Goal: Transaction & Acquisition: Purchase product/service

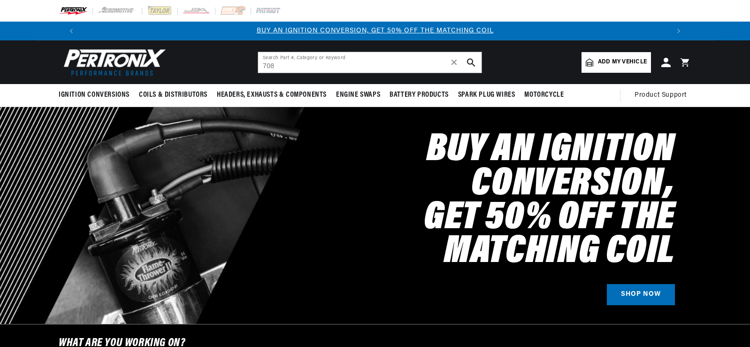
type input "708"
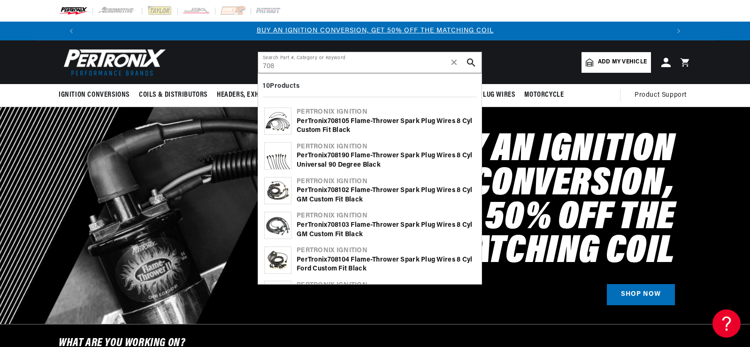
click at [387, 123] on div "PerTronix 708 105 Flame-Thrower Spark Plug Wires 8 cyl Custom Fit Black" at bounding box center [386, 126] width 179 height 18
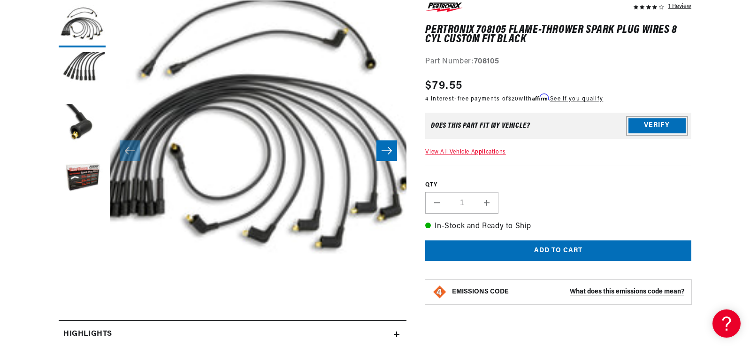
click at [653, 127] on button "Verify" at bounding box center [657, 125] width 57 height 15
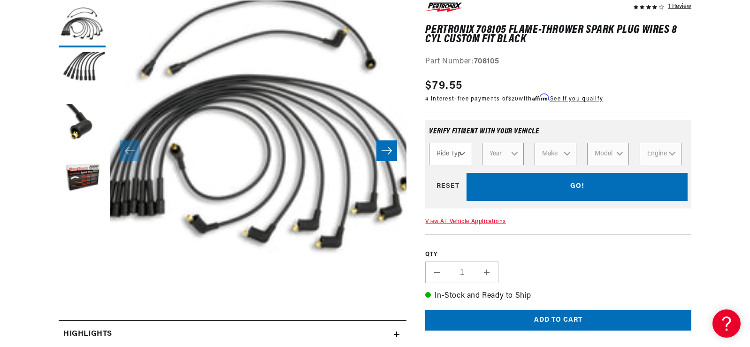
scroll to position [0, 587]
click at [458, 151] on select "Ride Type Automotive Agricultural Industrial Marine Motorcycle" at bounding box center [450, 154] width 42 height 23
select select "Marine"
click at [429, 143] on select "Ride Type Automotive Agricultural Industrial Marine Motorcycle" at bounding box center [450, 154] width 42 height 23
select select "Marine"
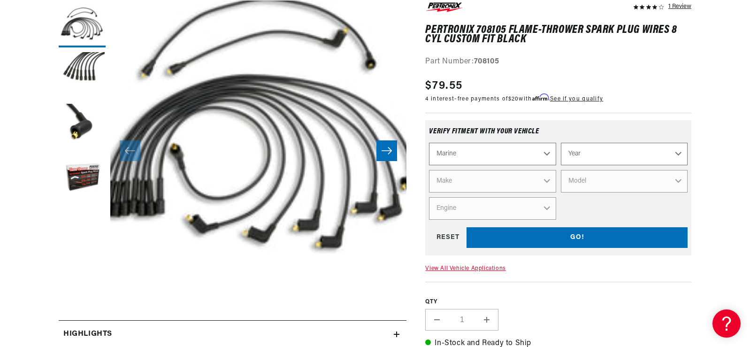
click at [604, 155] on select "Year [DATE] 1986 1985 1983 1982 1981 1980 1979 1978 1977 1976 1975 1974 1973 19…" at bounding box center [624, 154] width 127 height 23
click at [507, 157] on select "Automotive Agricultural Industrial Marine Motorcycle" at bounding box center [492, 154] width 127 height 23
click at [81, 297] on button "Open media 1 in modal" at bounding box center [81, 297] width 0 height 0
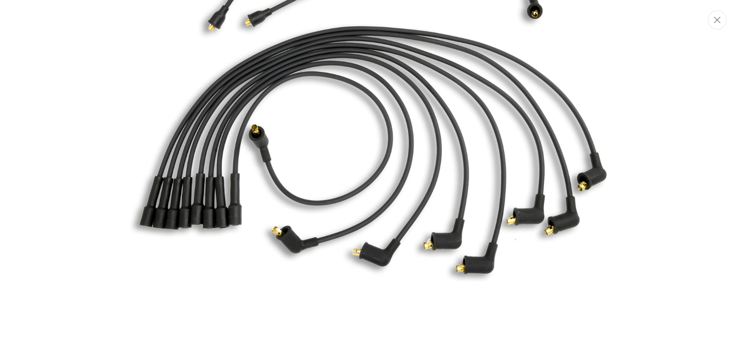
scroll to position [229, 0]
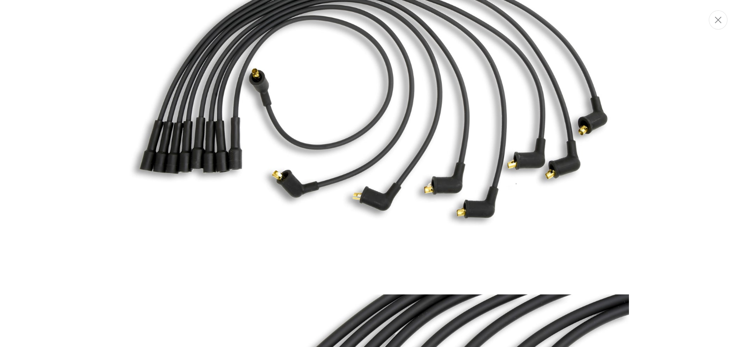
drag, startPoint x: 719, startPoint y: 15, endPoint x: 450, endPoint y: 144, distance: 298.1
click at [719, 15] on button "Close" at bounding box center [718, 19] width 19 height 19
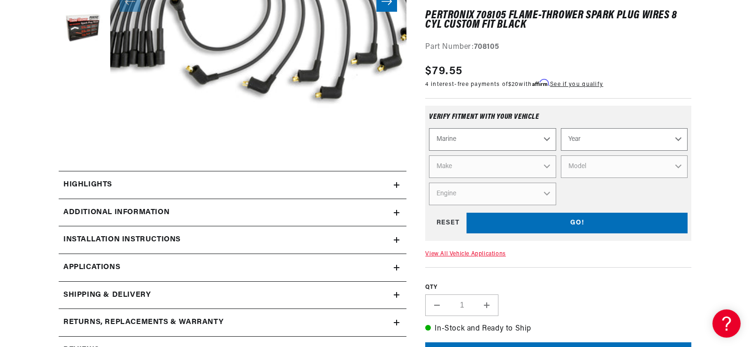
scroll to position [329, 0]
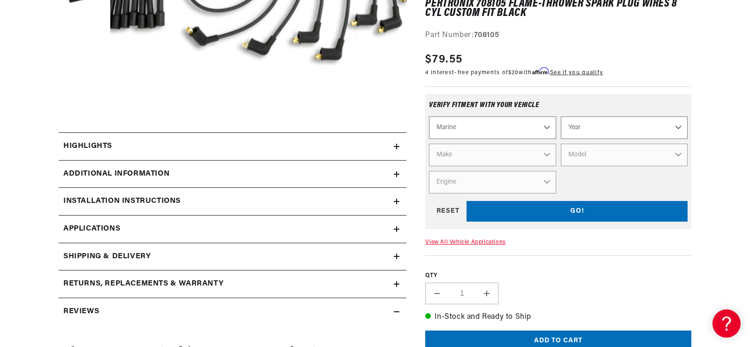
click at [395, 232] on link "Applications" at bounding box center [233, 230] width 348 height 28
